Goal: Use online tool/utility: Utilize a website feature to perform a specific function

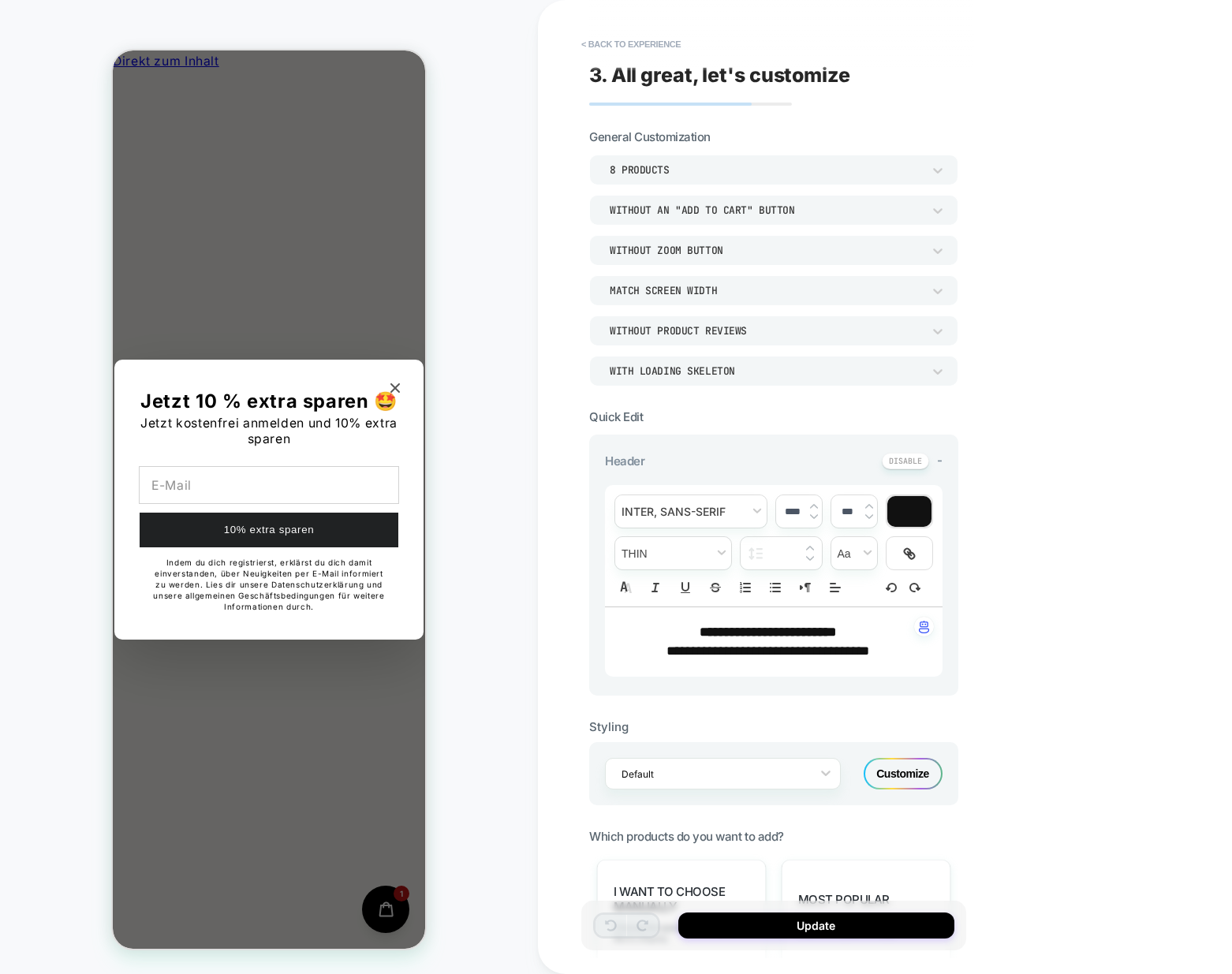
click at [391, 393] on icon "Close modal" at bounding box center [394, 388] width 9 height 9
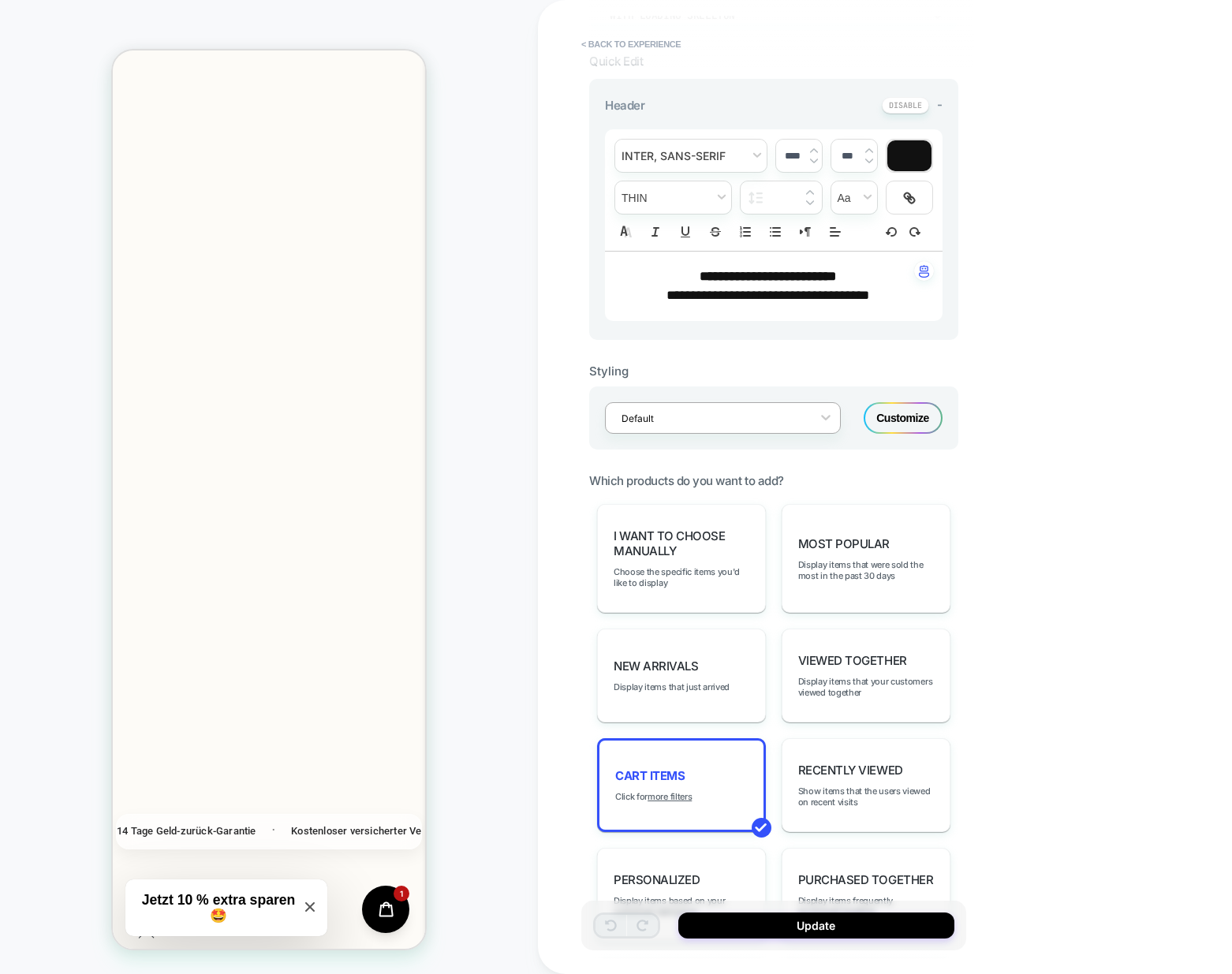
scroll to position [0, 0]
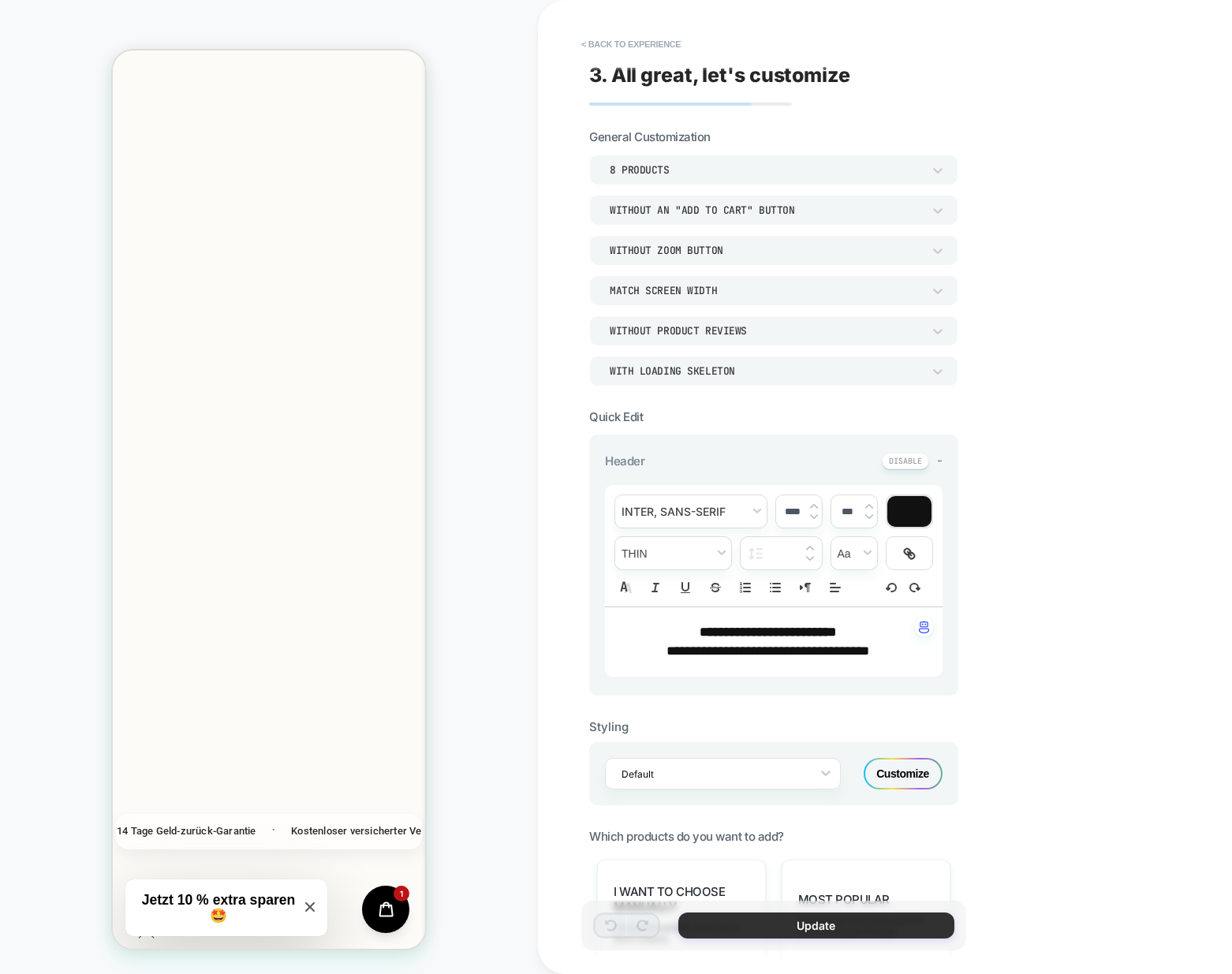
click at [814, 915] on button "Update" at bounding box center [816, 924] width 276 height 26
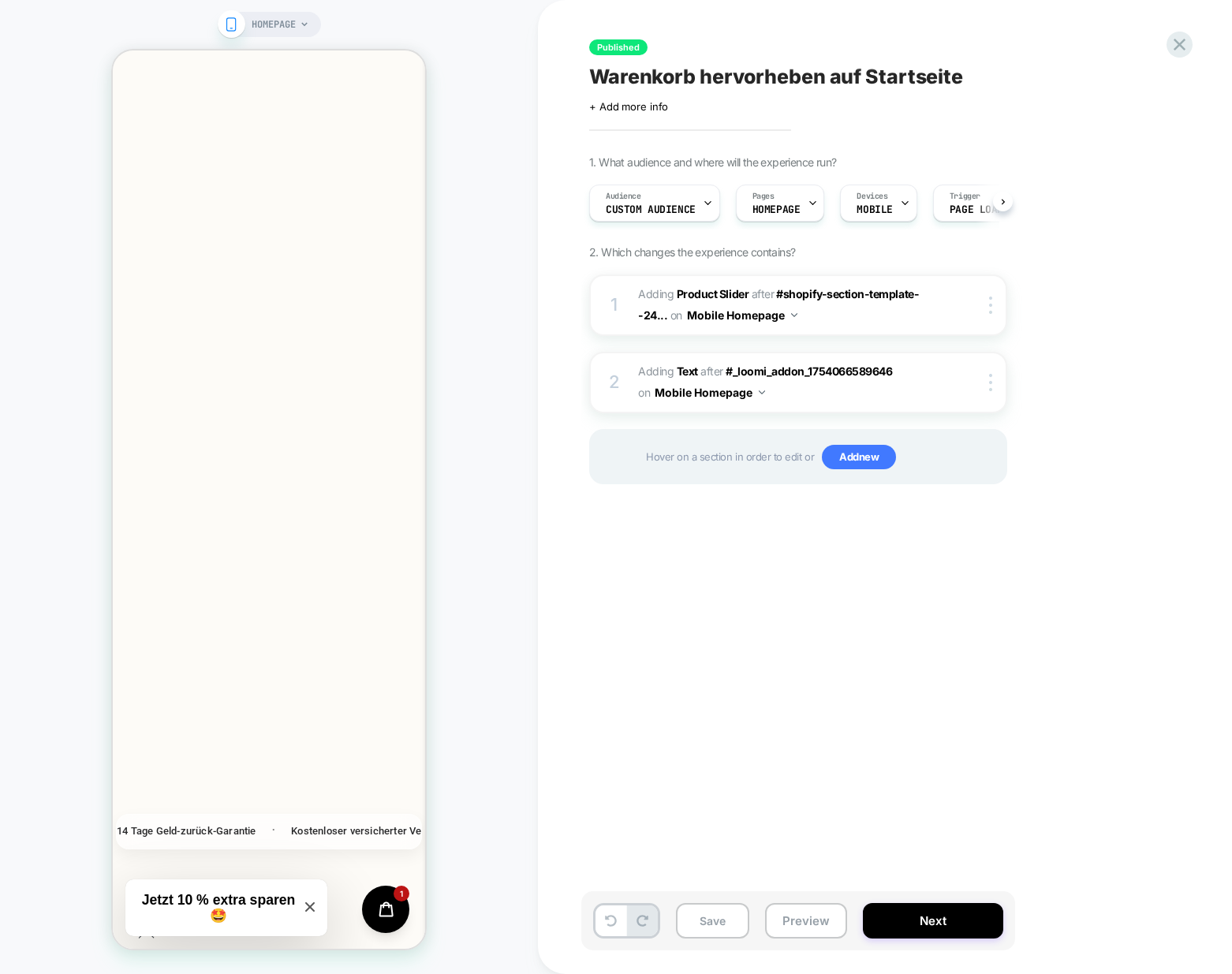
scroll to position [0, 1]
click at [918, 921] on button "Next" at bounding box center [932, 920] width 140 height 36
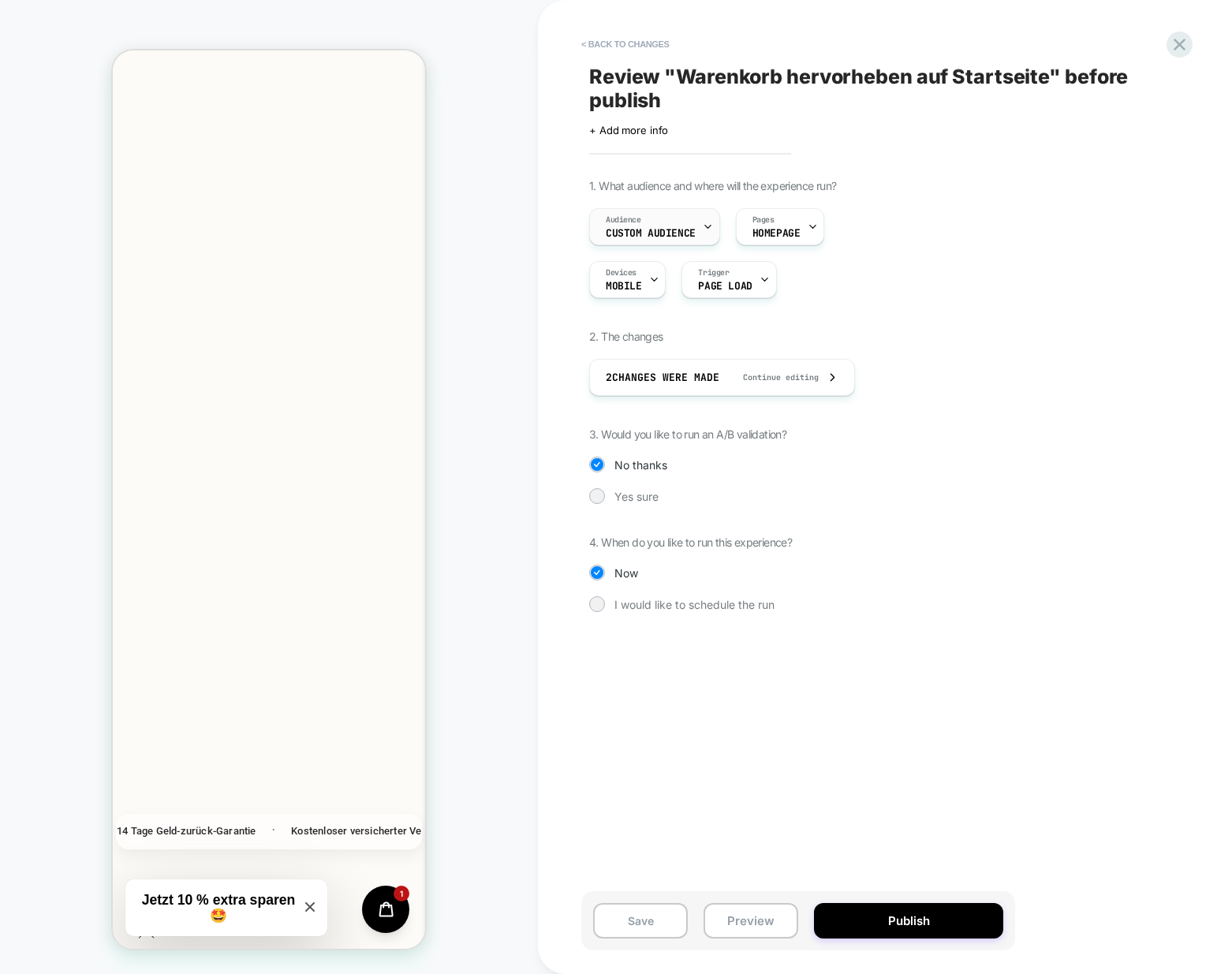
click at [699, 232] on div "Audience Custom Audience" at bounding box center [650, 226] width 122 height 36
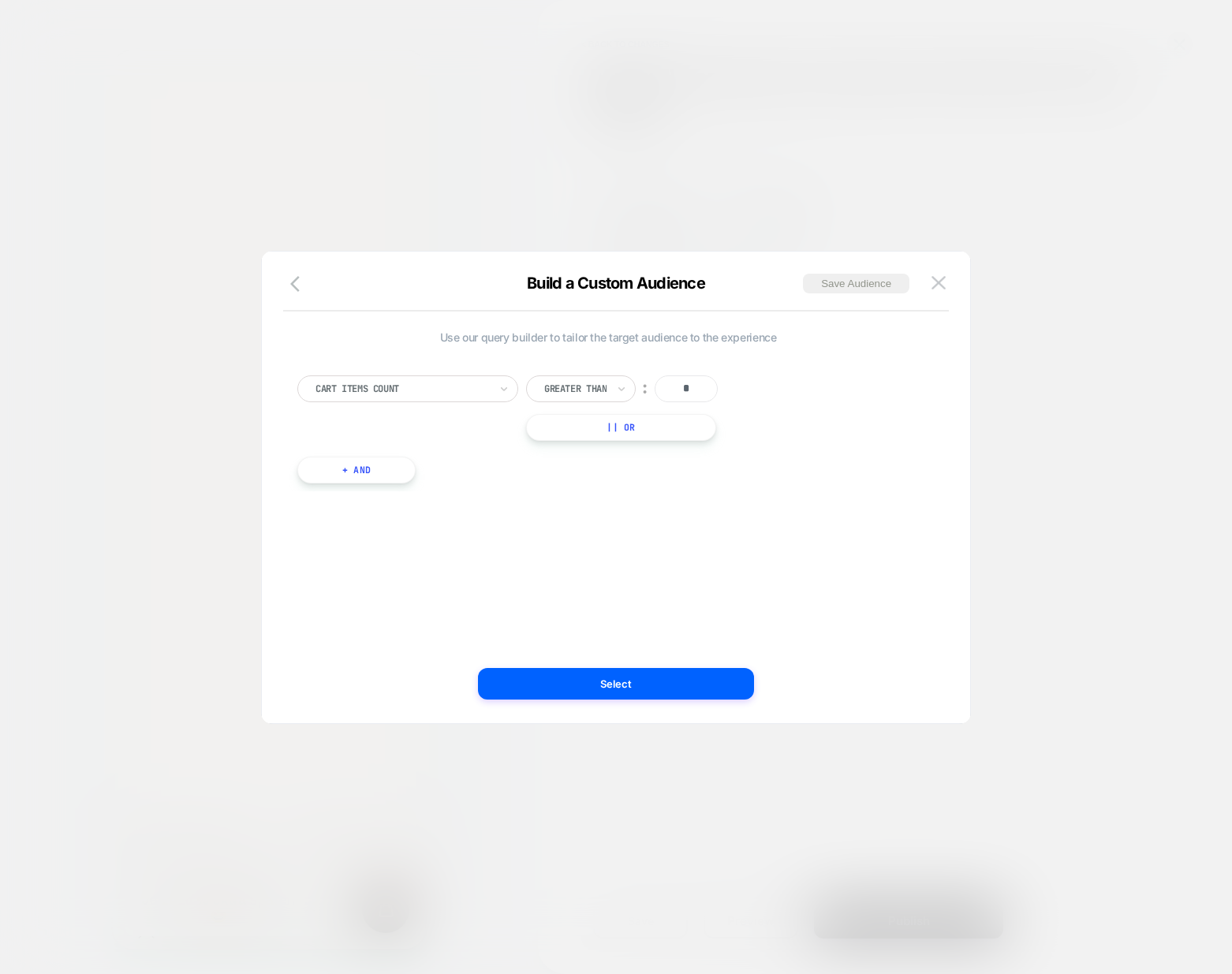
click at [641, 429] on button "|| Or" at bounding box center [621, 427] width 190 height 27
click at [742, 432] on div at bounding box center [735, 427] width 19 height 19
click at [615, 693] on button "Select" at bounding box center [616, 683] width 276 height 31
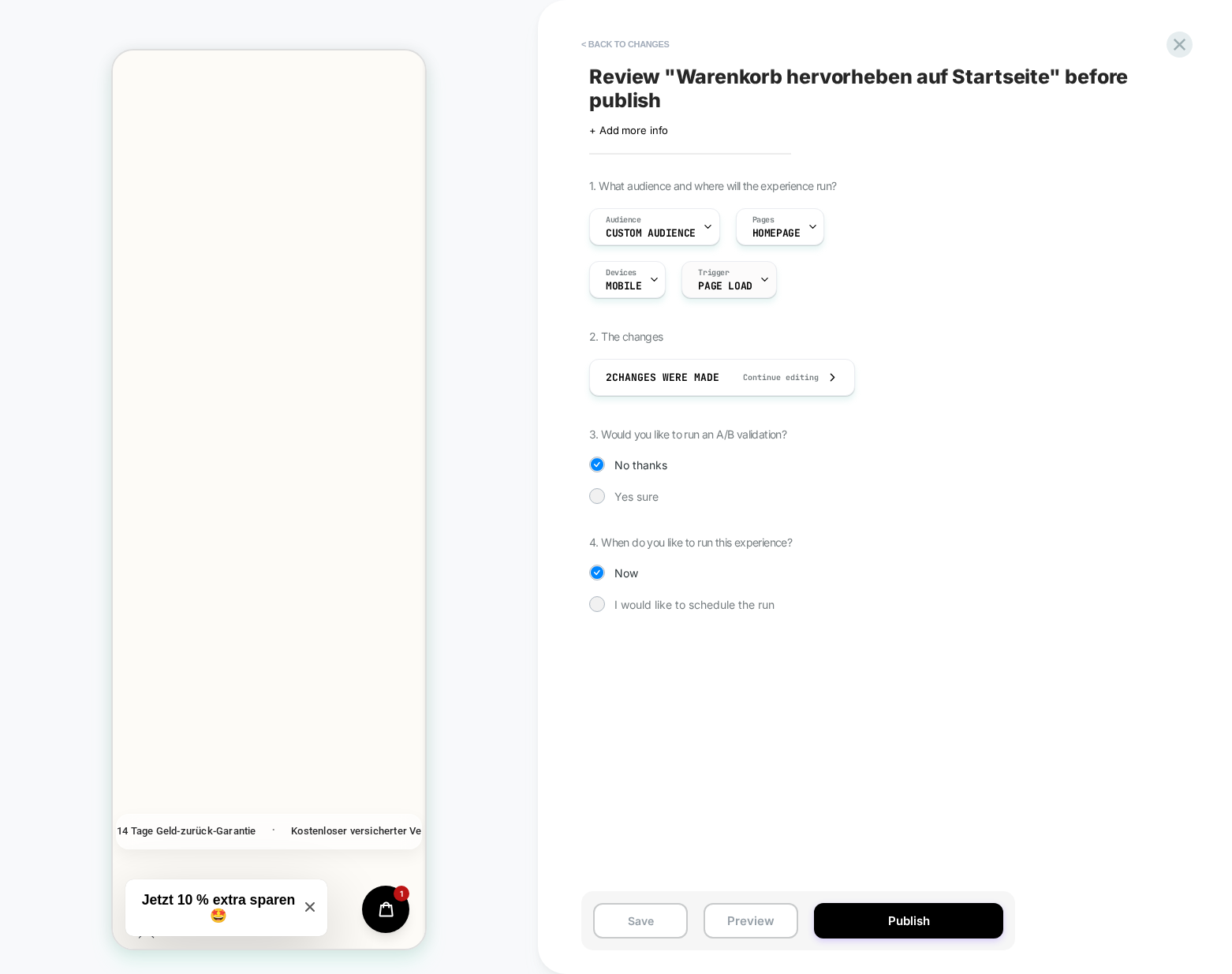
click at [766, 290] on div at bounding box center [765, 279] width 10 height 36
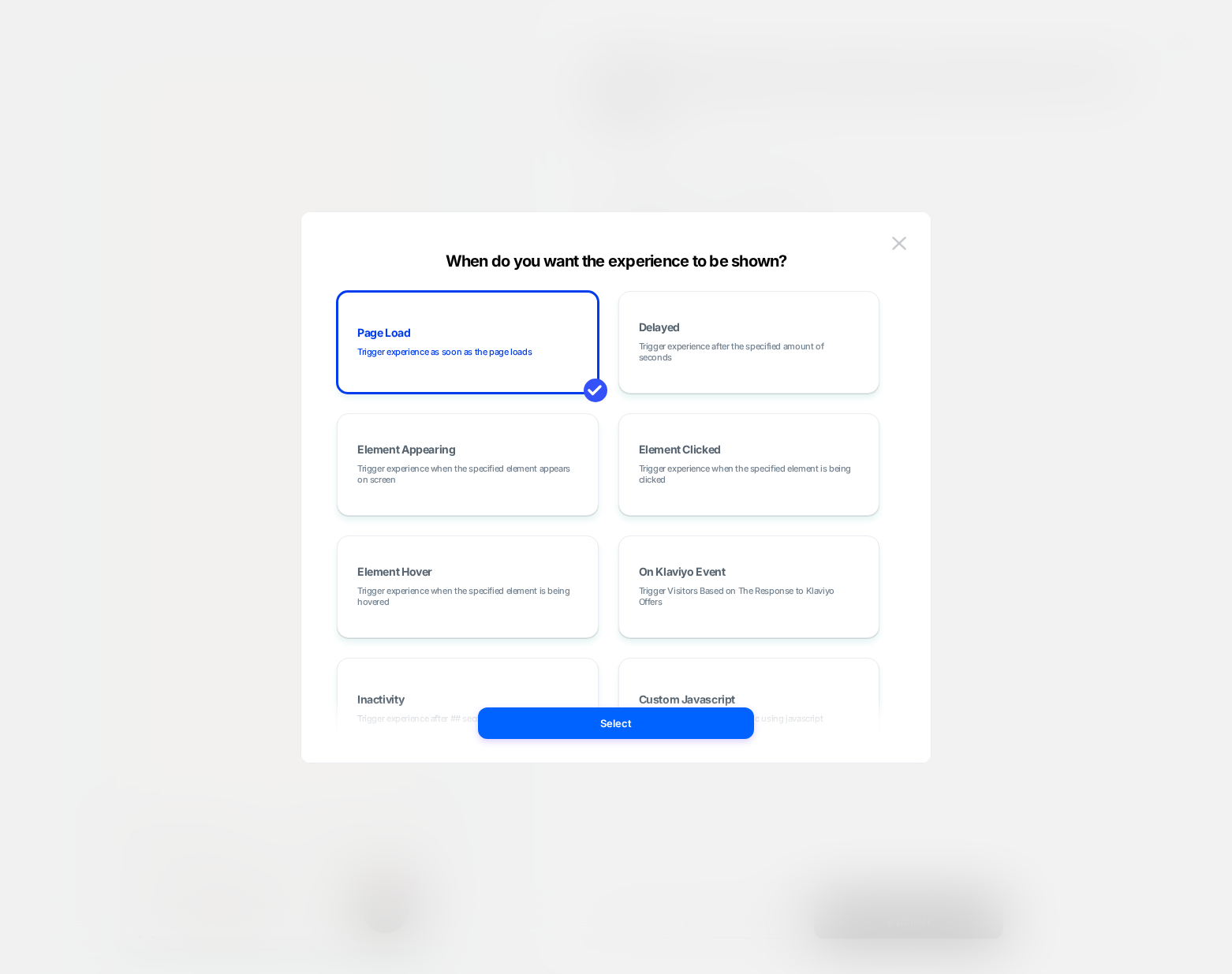
click at [990, 330] on div at bounding box center [616, 487] width 1232 height 974
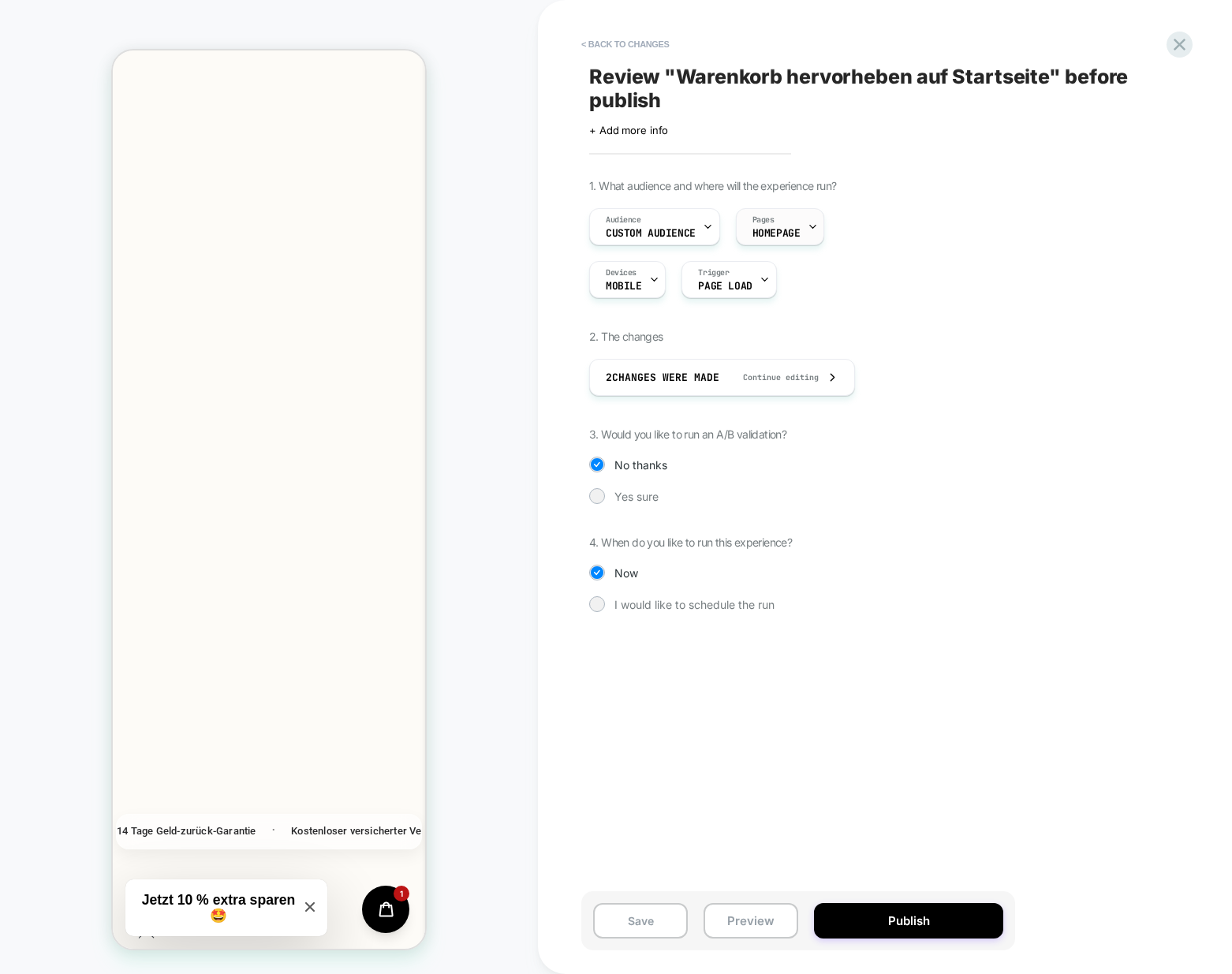
click at [775, 240] on div "Pages HOMEPAGE" at bounding box center [776, 226] width 80 height 36
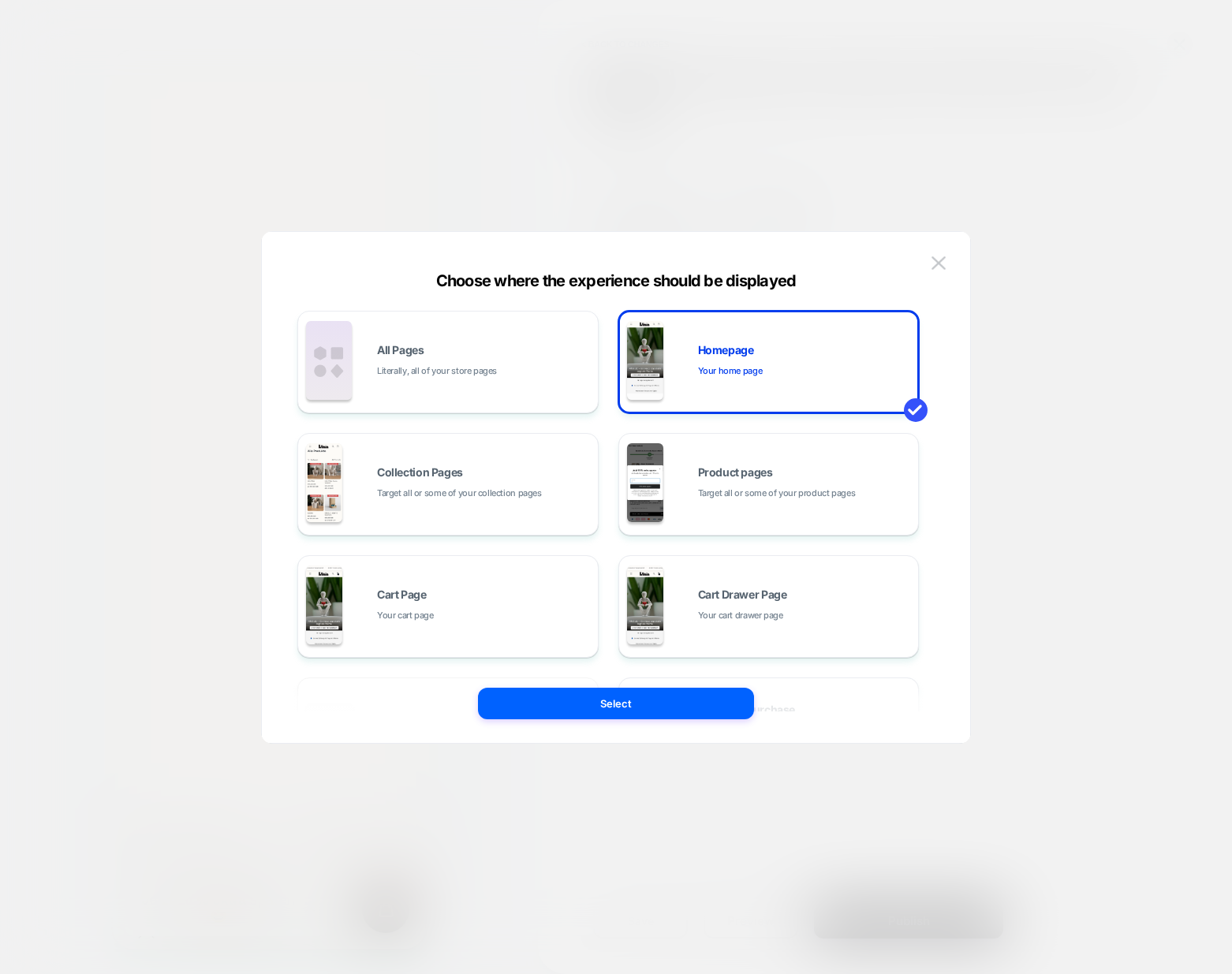
click at [884, 203] on div at bounding box center [616, 487] width 1232 height 974
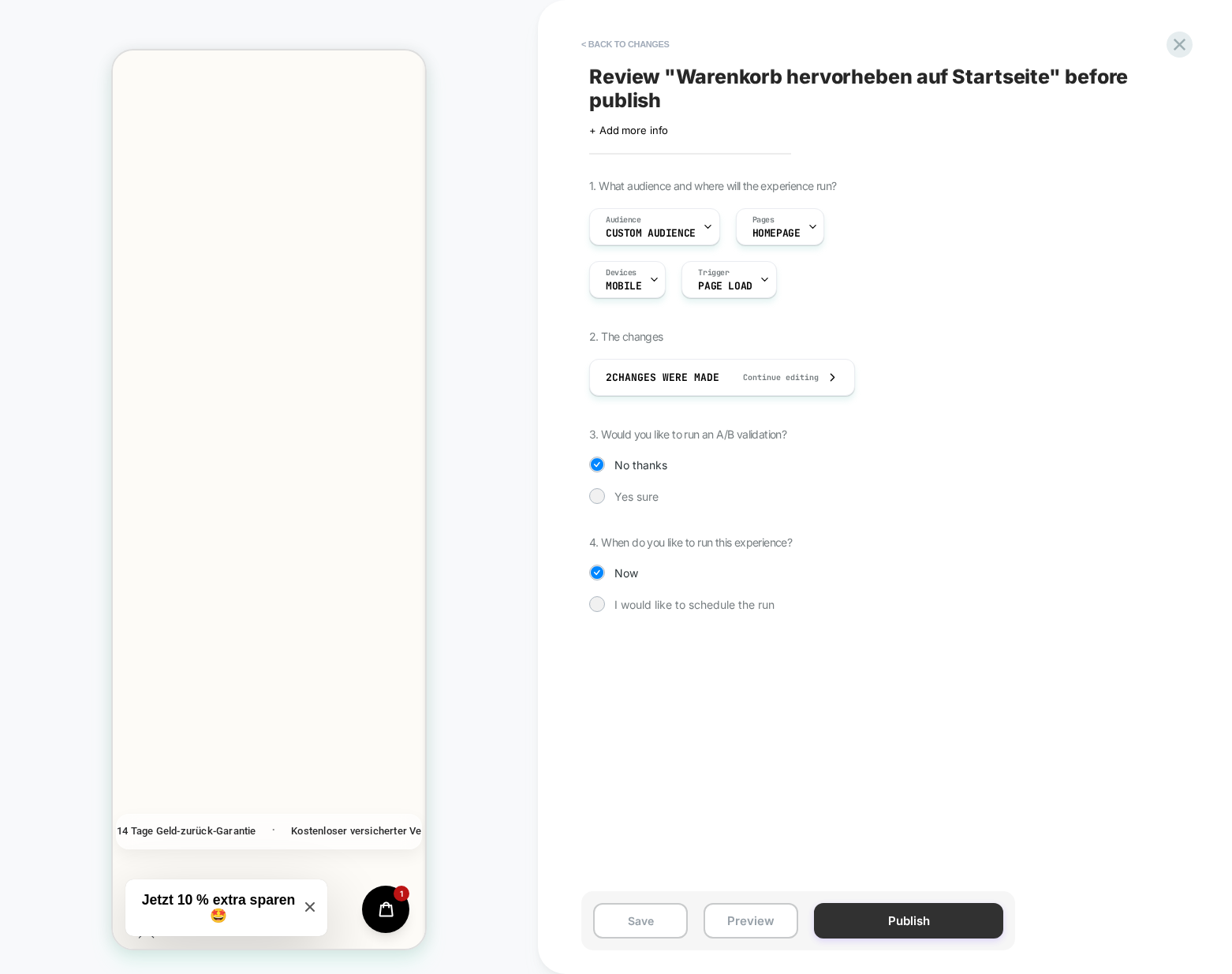
click at [882, 935] on button "Publish" at bounding box center [908, 920] width 189 height 36
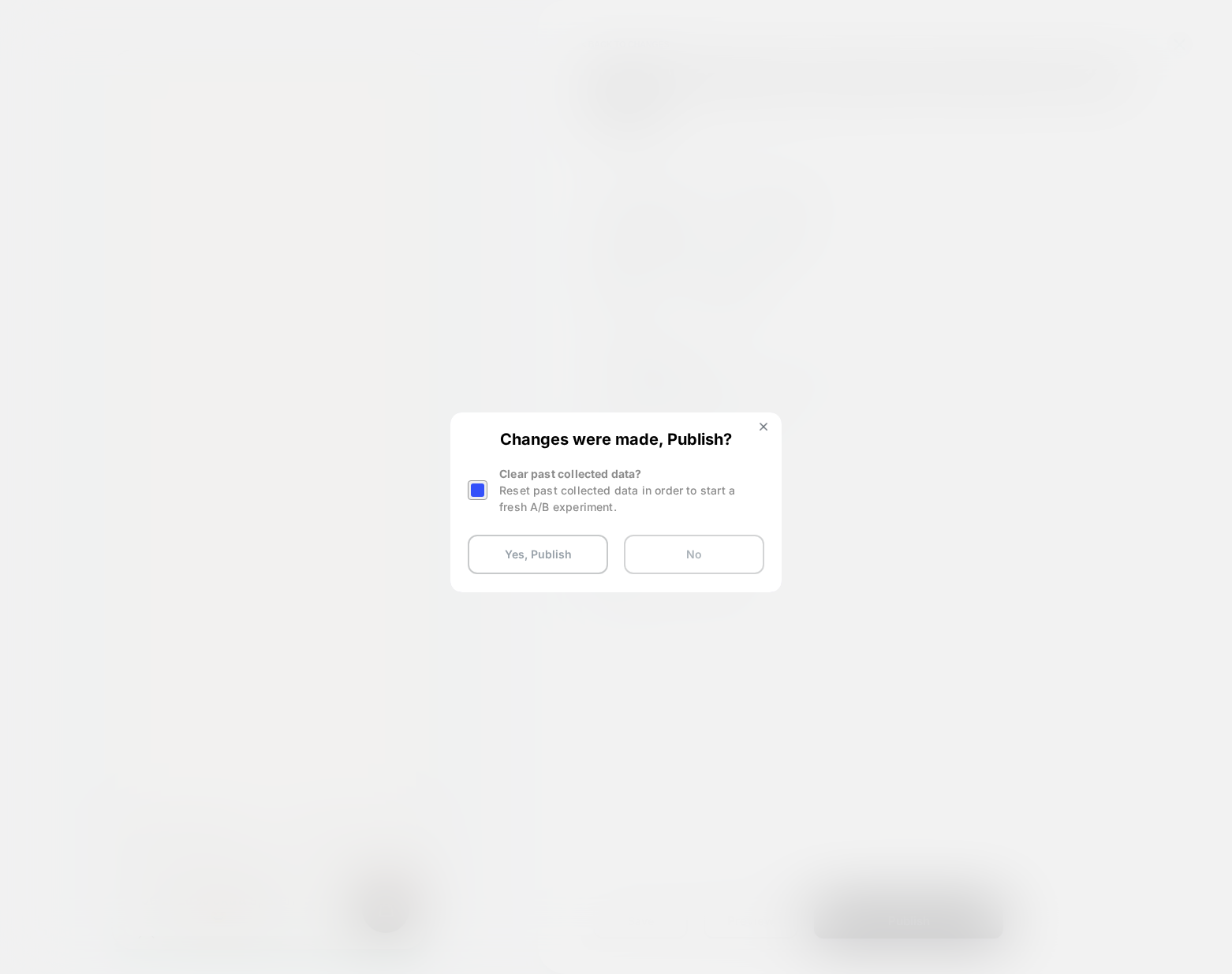
click at [659, 553] on button "No" at bounding box center [693, 554] width 140 height 40
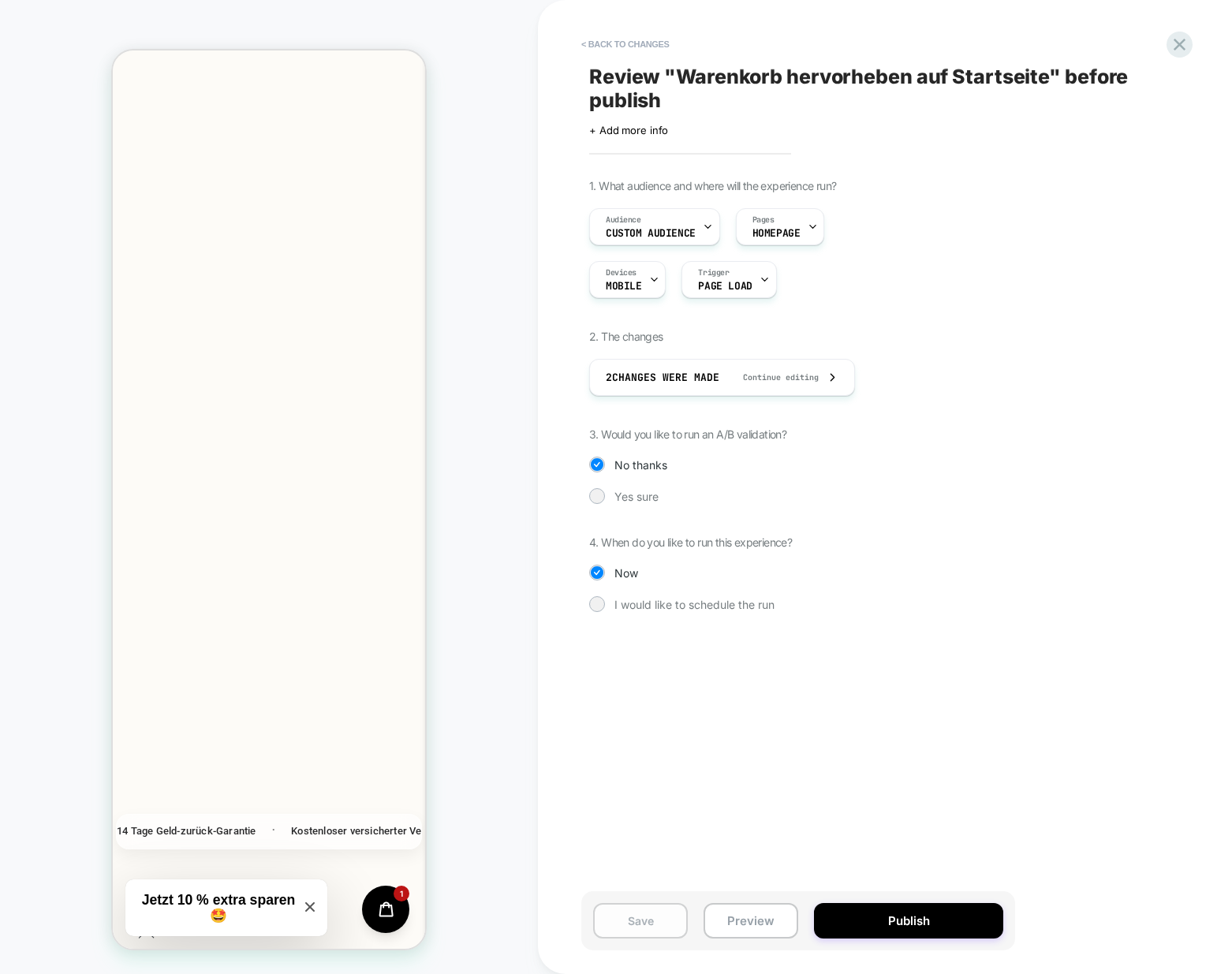
click at [652, 923] on button "Save" at bounding box center [640, 920] width 94 height 36
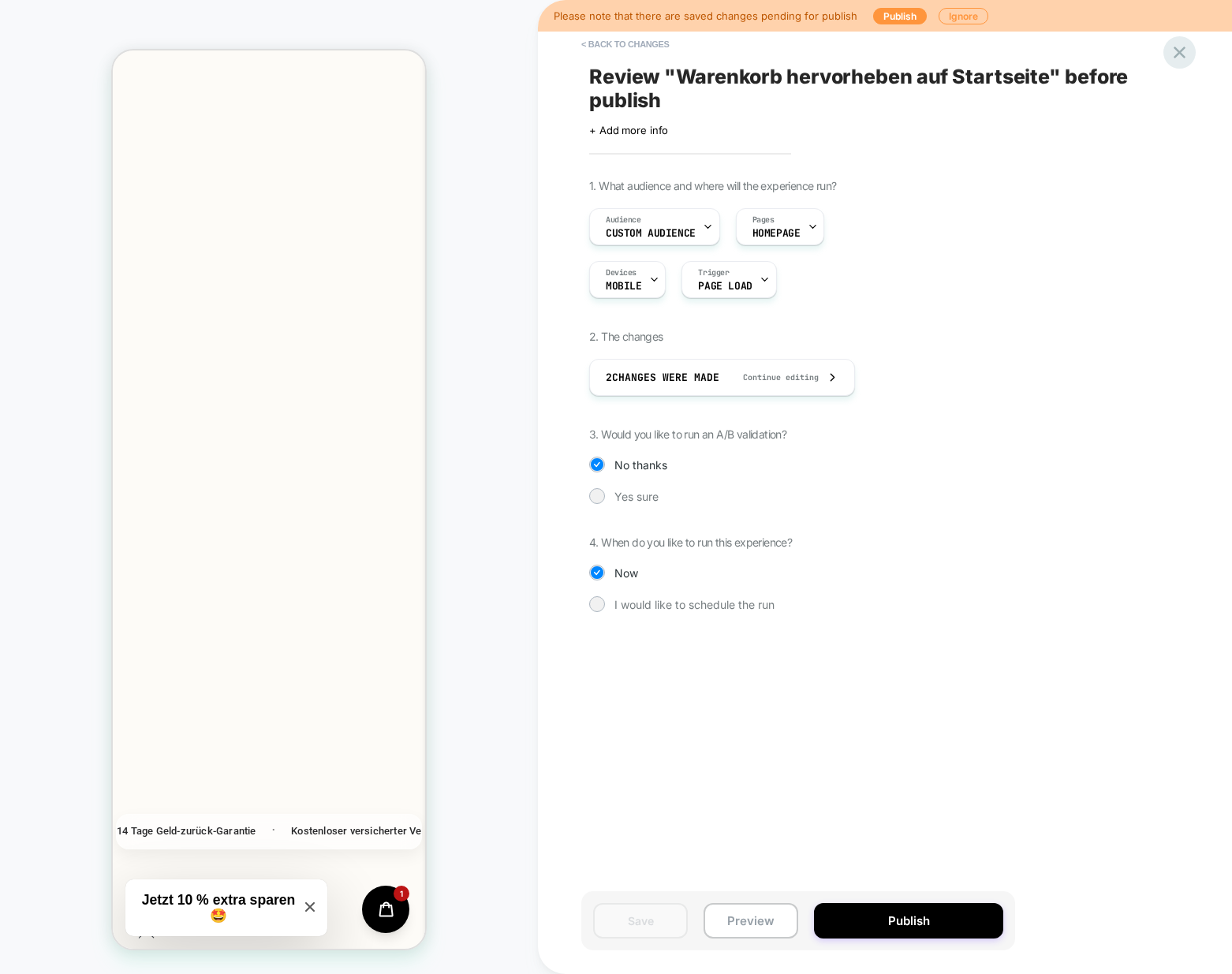
click at [1189, 46] on icon at bounding box center [1180, 52] width 22 height 22
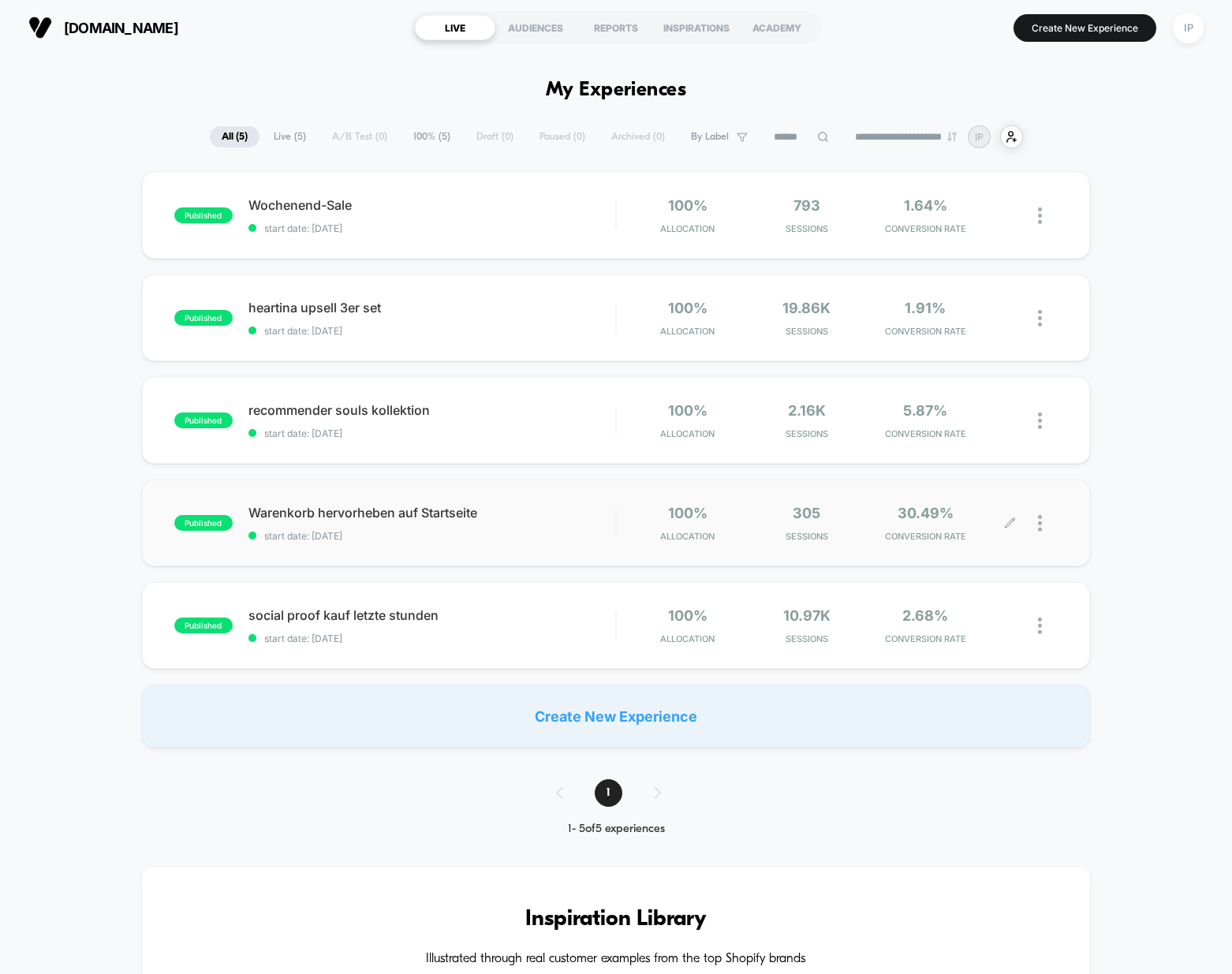
click at [1012, 522] on icon at bounding box center [1010, 522] width 9 height 9
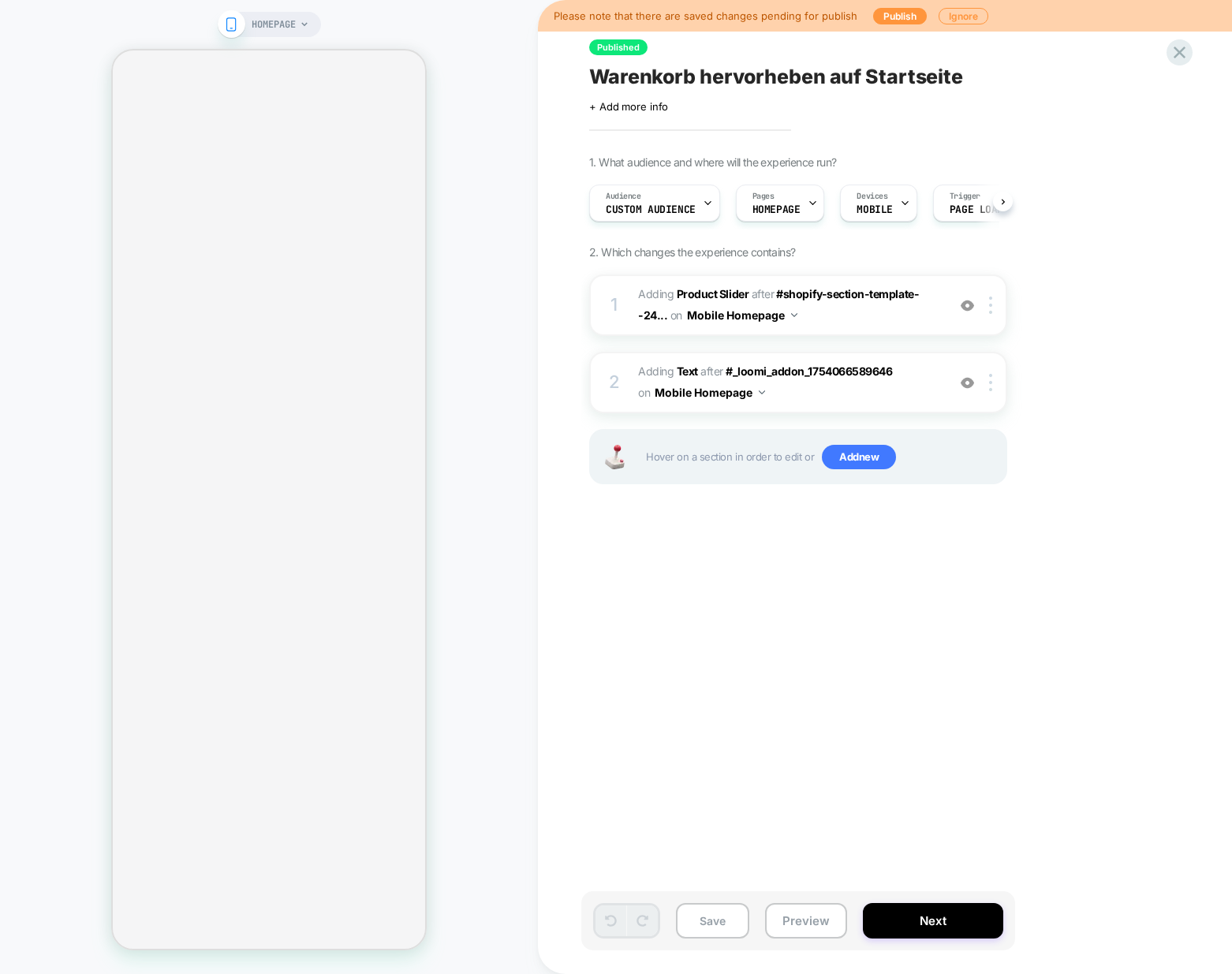
scroll to position [0, 1]
